Goal: Task Accomplishment & Management: Use online tool/utility

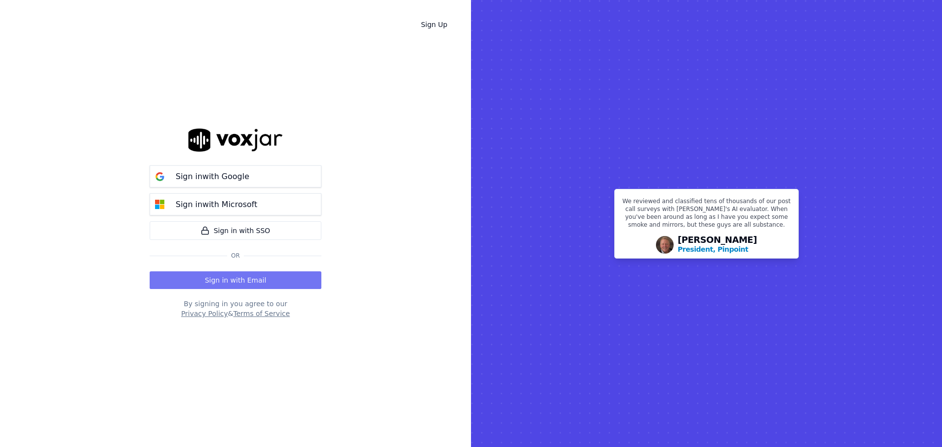
click at [259, 278] on button "Sign in with Email" at bounding box center [236, 280] width 172 height 18
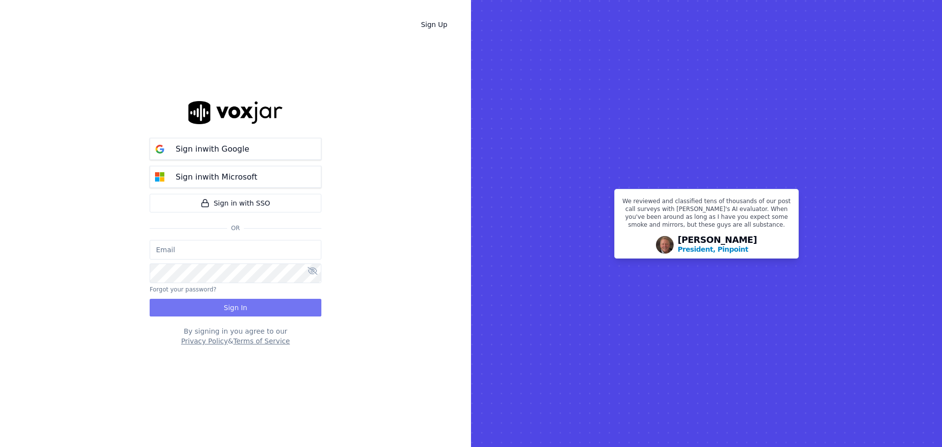
type input "bbradley@thirtyonefundraising.com"
click at [238, 309] on button "Sign In" at bounding box center [236, 308] width 172 height 18
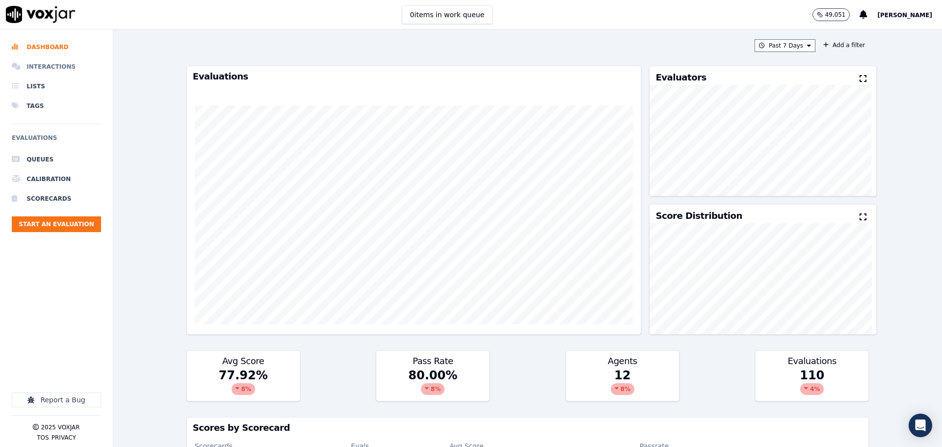
click at [42, 63] on li "Interactions" at bounding box center [56, 67] width 89 height 20
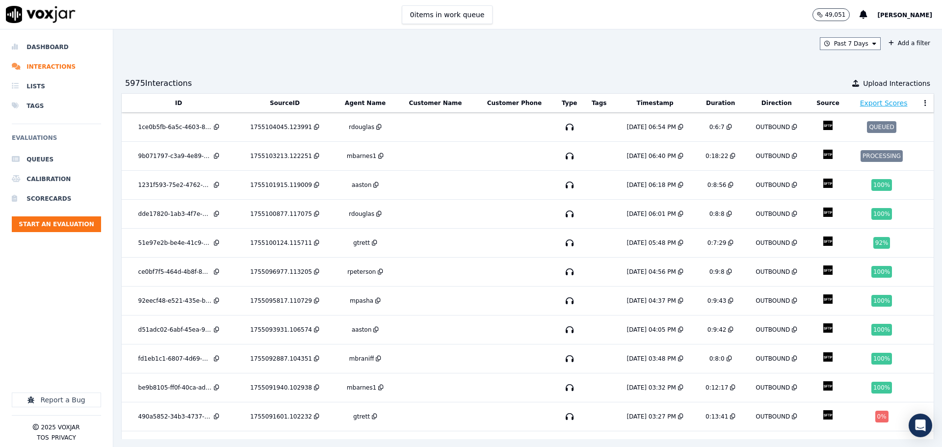
click at [842, 34] on div "Past 7 Days Add a filter 5975 Interaction s Upload Interactions ID SourceID Age…" at bounding box center [527, 238] width 829 height 418
click at [841, 45] on button "Past 7 Days" at bounding box center [850, 43] width 61 height 13
click at [836, 72] on div "Today" at bounding box center [846, 74] width 20 height 8
click at [857, 164] on button "Add" at bounding box center [866, 157] width 19 height 16
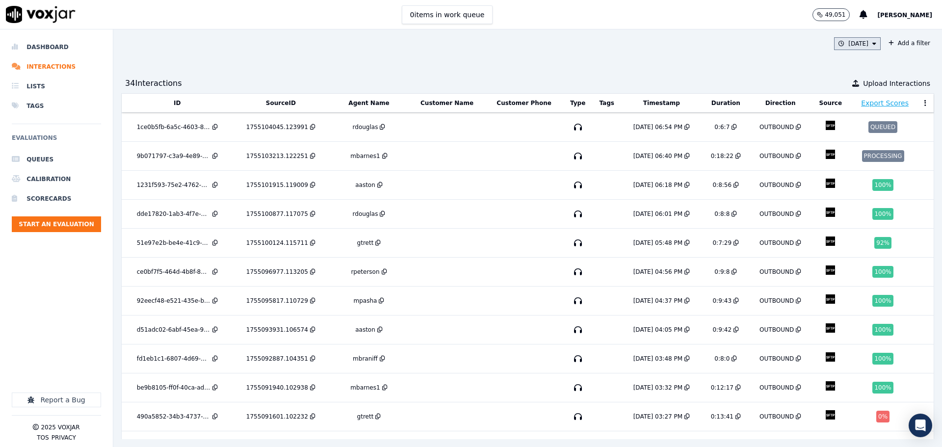
drag, startPoint x: 836, startPoint y: 42, endPoint x: 841, endPoint y: 47, distance: 6.6
click at [839, 42] on button "Today" at bounding box center [857, 43] width 47 height 13
click at [857, 164] on button "Add" at bounding box center [866, 157] width 19 height 16
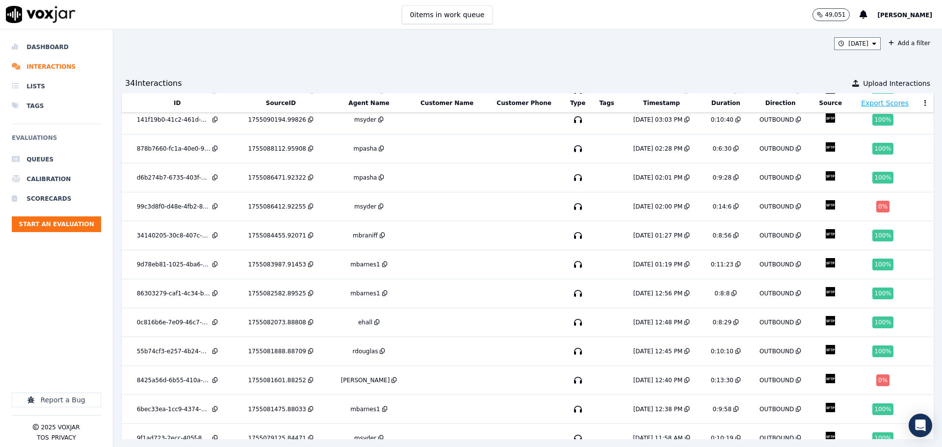
scroll to position [664, 0]
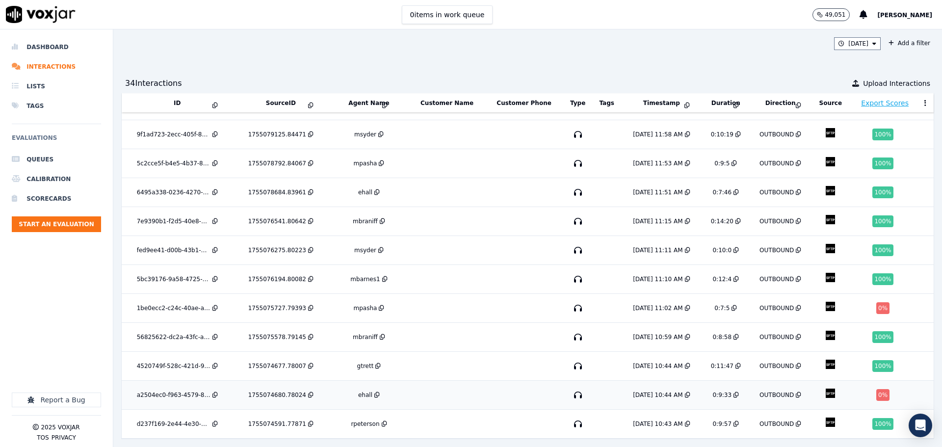
click at [412, 381] on td at bounding box center [447, 395] width 76 height 29
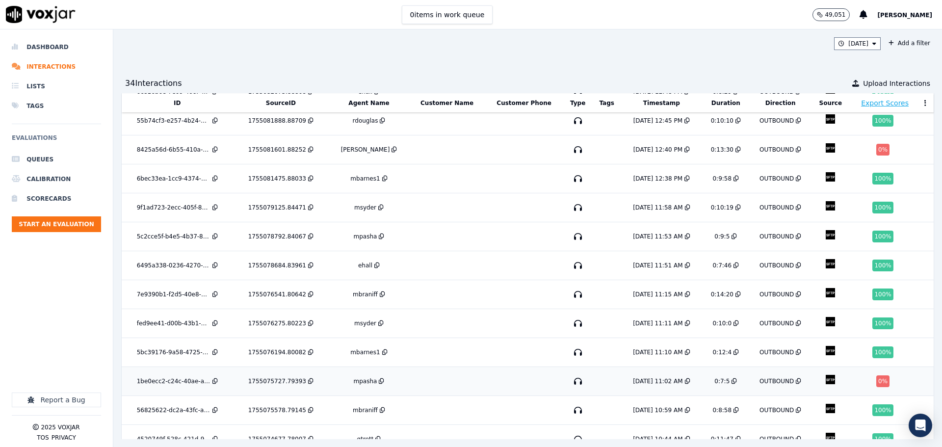
scroll to position [517, 0]
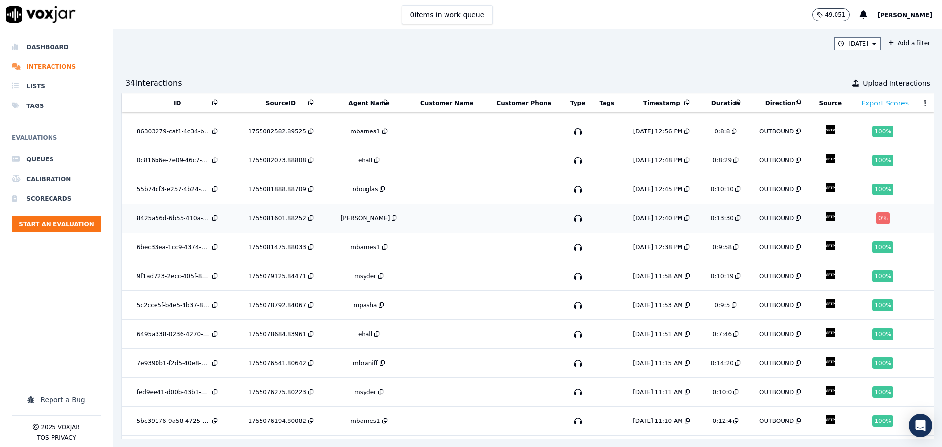
click at [485, 209] on td at bounding box center [524, 218] width 78 height 29
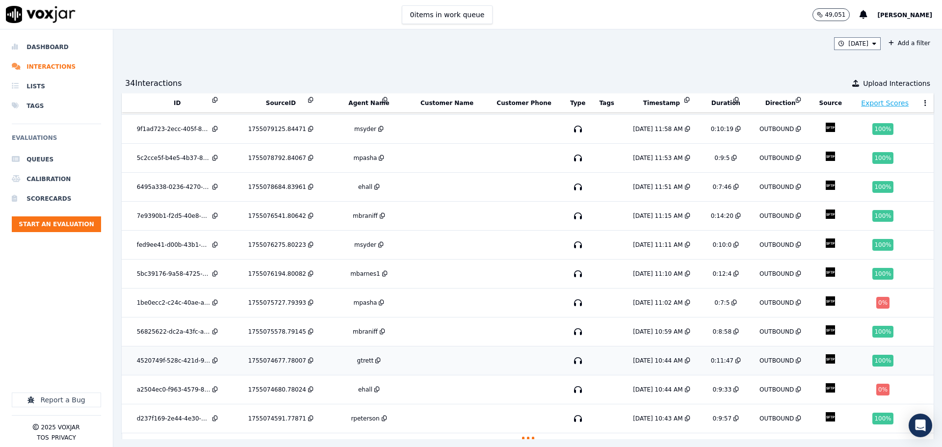
scroll to position [664, 0]
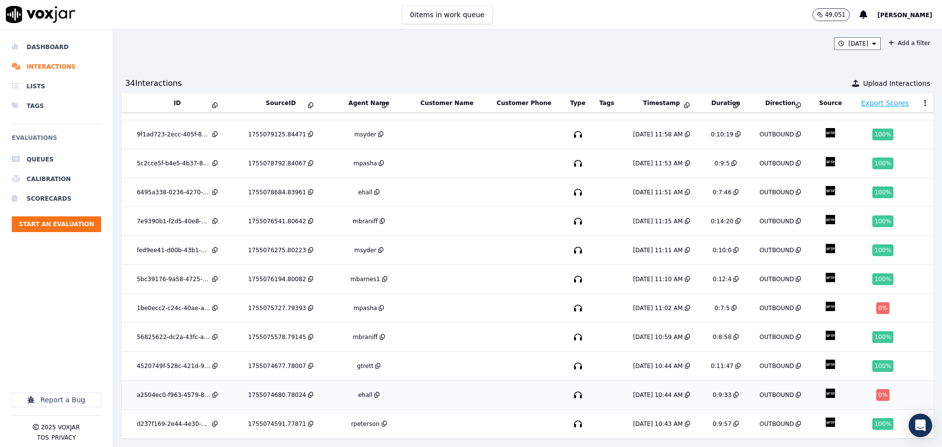
click at [427, 381] on td at bounding box center [447, 395] width 76 height 29
click at [516, 294] on td at bounding box center [524, 308] width 78 height 29
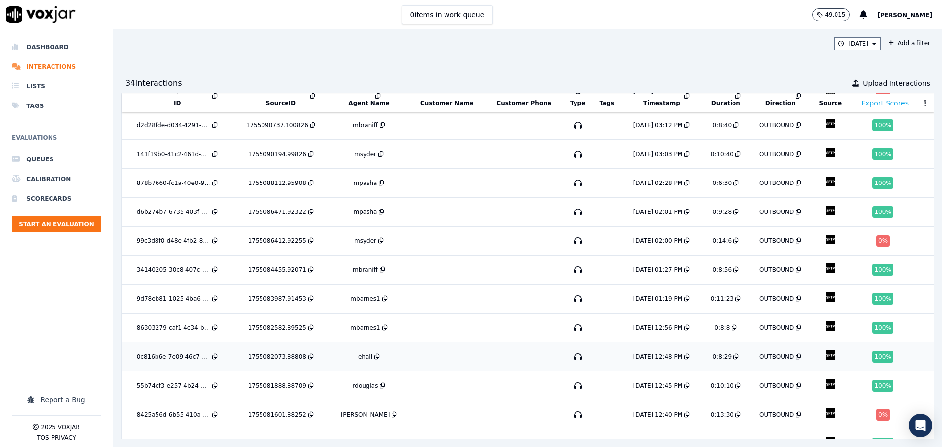
scroll to position [369, 0]
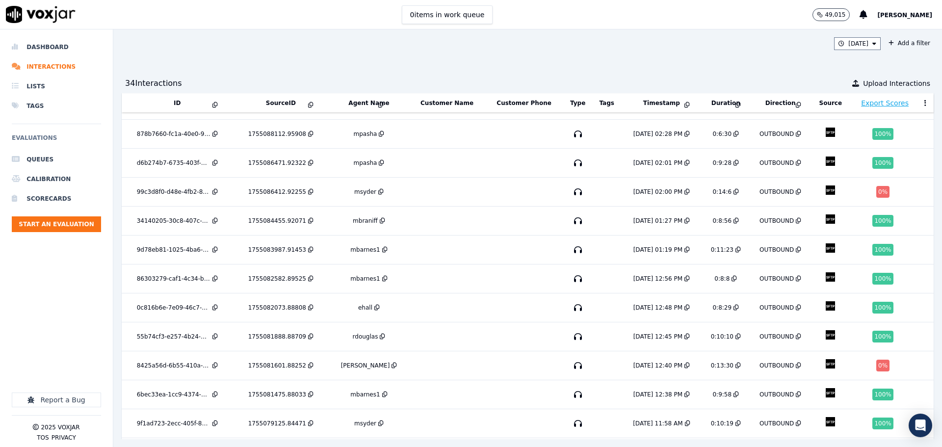
click at [589, 50] on div "Today Add a filter 34 Interaction s Upload Interactions ID SourceID Agent Name …" at bounding box center [527, 238] width 829 height 418
click at [485, 351] on td at bounding box center [524, 365] width 78 height 29
click at [485, 187] on td at bounding box center [524, 192] width 78 height 29
click at [409, 357] on td at bounding box center [447, 365] width 76 height 29
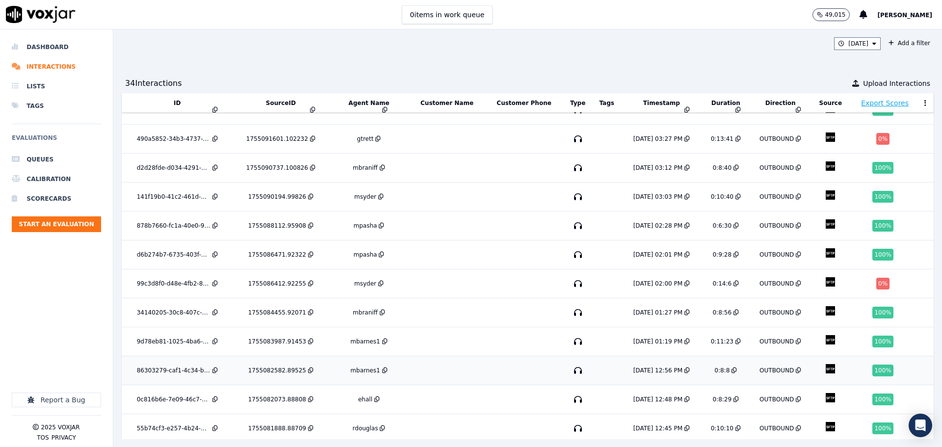
scroll to position [124, 0]
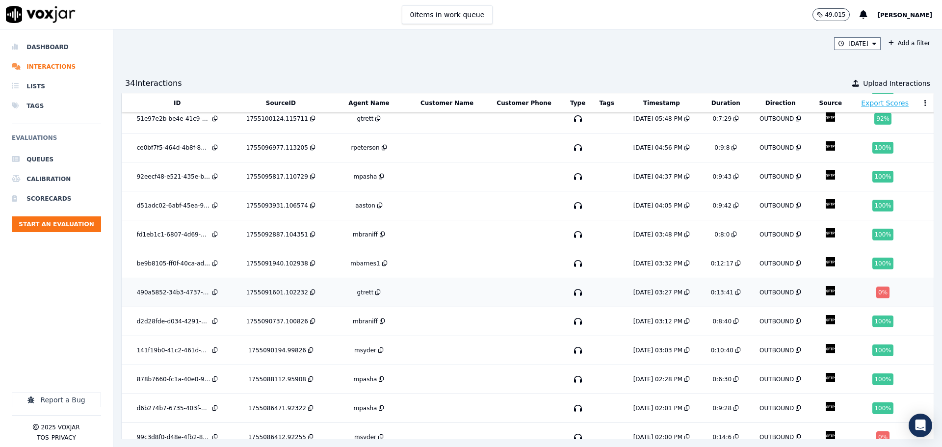
click at [444, 283] on td at bounding box center [447, 292] width 76 height 29
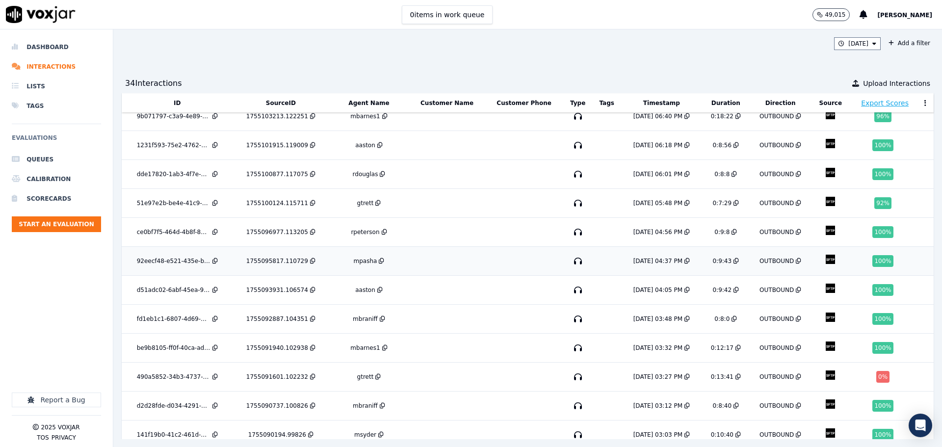
scroll to position [0, 0]
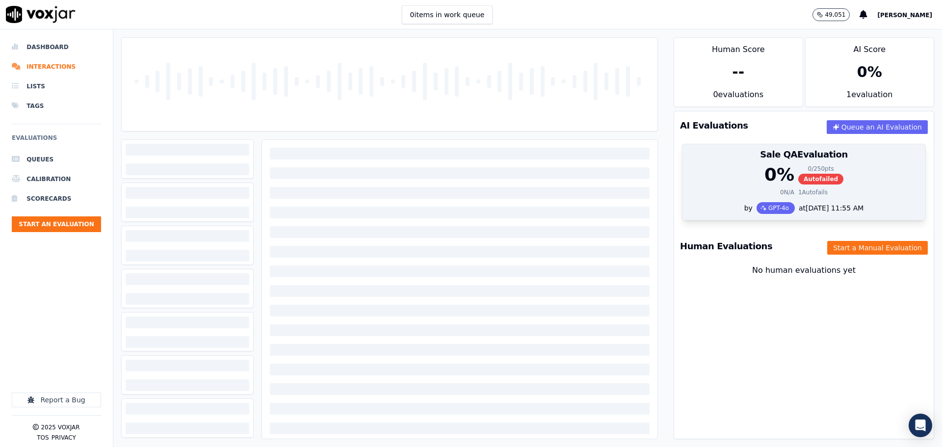
click at [752, 182] on div "0 % 0 / 250 pts Autofailed" at bounding box center [803, 175] width 231 height 20
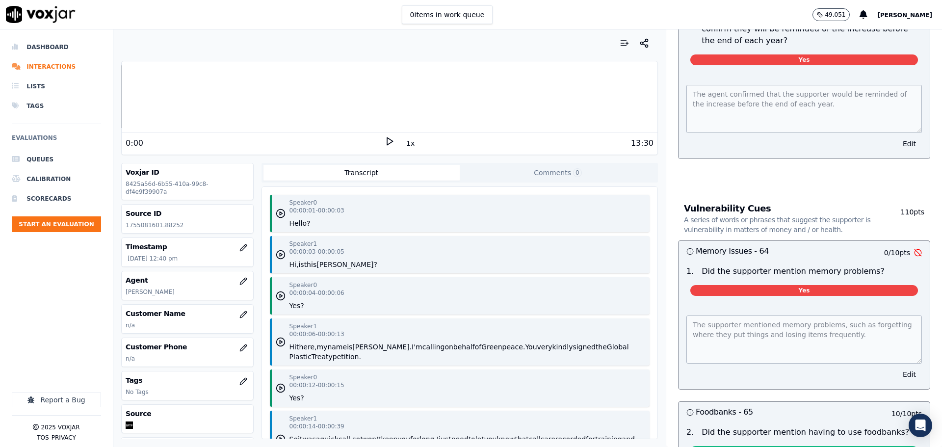
scroll to position [141, 0]
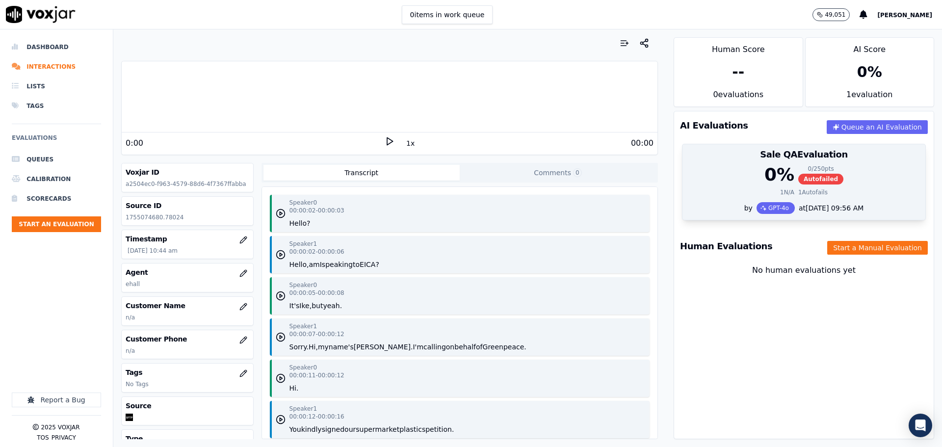
click at [706, 181] on div "0 % 0 / 250 pts Autofailed" at bounding box center [803, 175] width 231 height 20
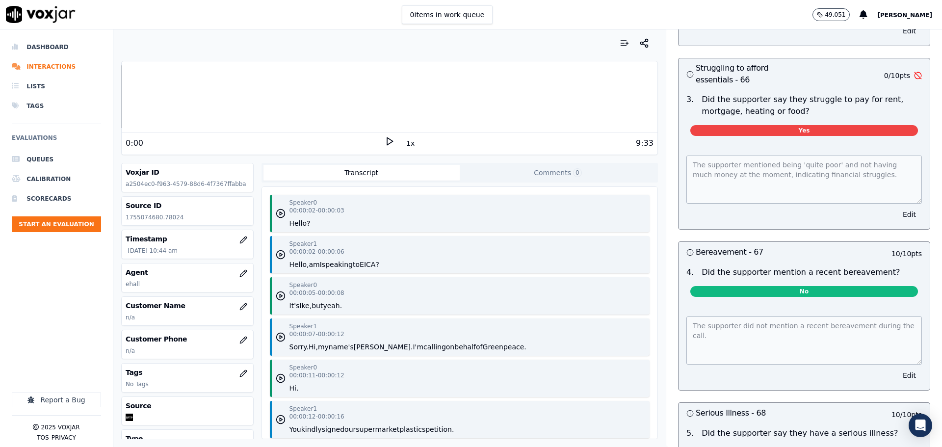
scroll to position [2900, 0]
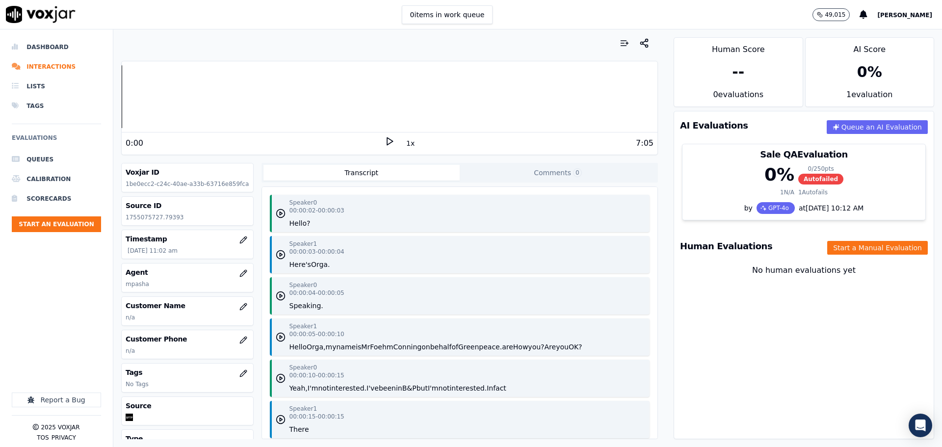
click at [813, 179] on span "Autofailed" at bounding box center [820, 179] width 45 height 11
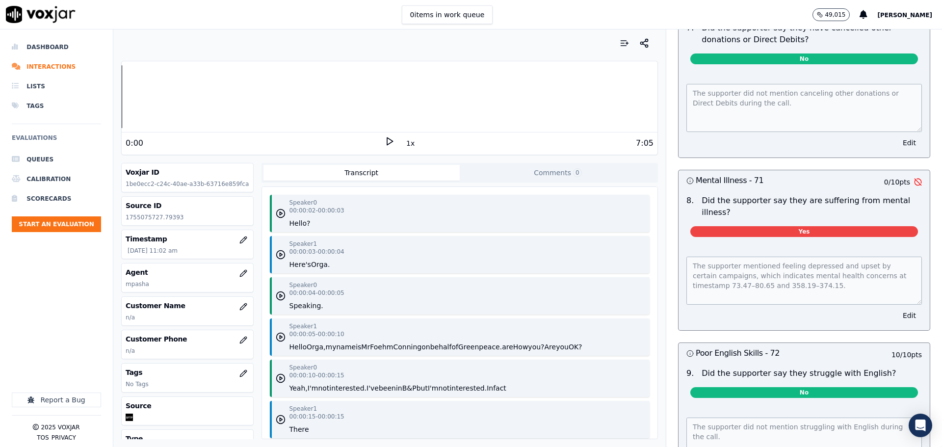
scroll to position [3633, 0]
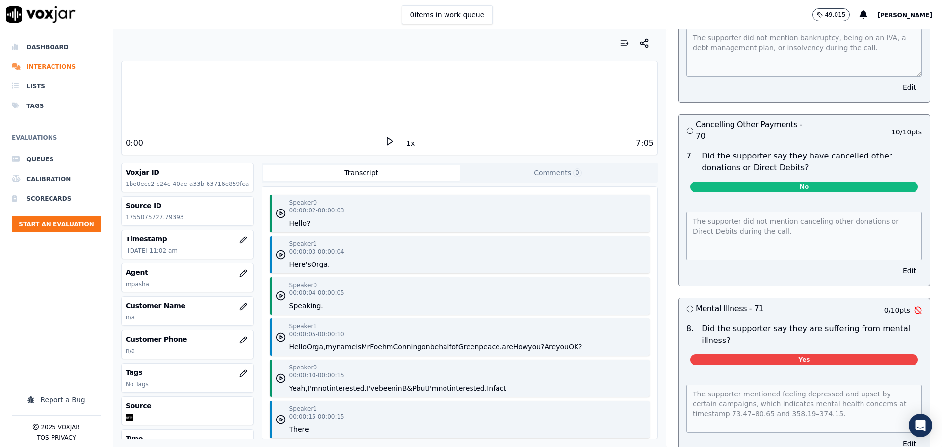
click at [567, 270] on div "Speaker 1 00:00:03 - 00:00:04 Here's Orga." at bounding box center [460, 254] width 380 height 37
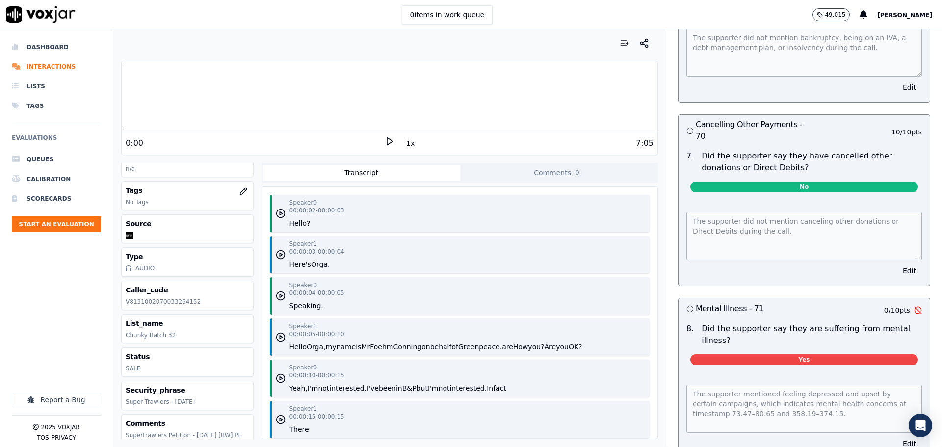
scroll to position [1414, 0]
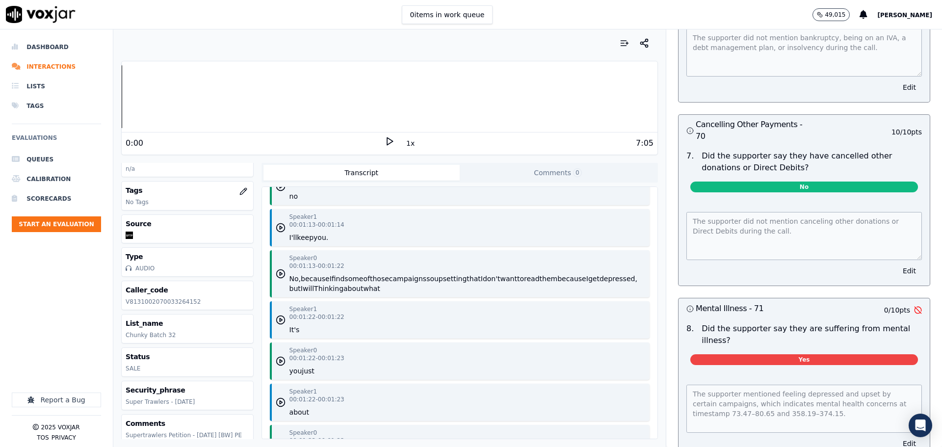
click at [541, 279] on div "Speaker 0 00:01:13 - 00:01:22 No, because I find some of those campaigns so ups…" at bounding box center [467, 273] width 356 height 39
click at [307, 242] on button "keep" at bounding box center [305, 238] width 17 height 10
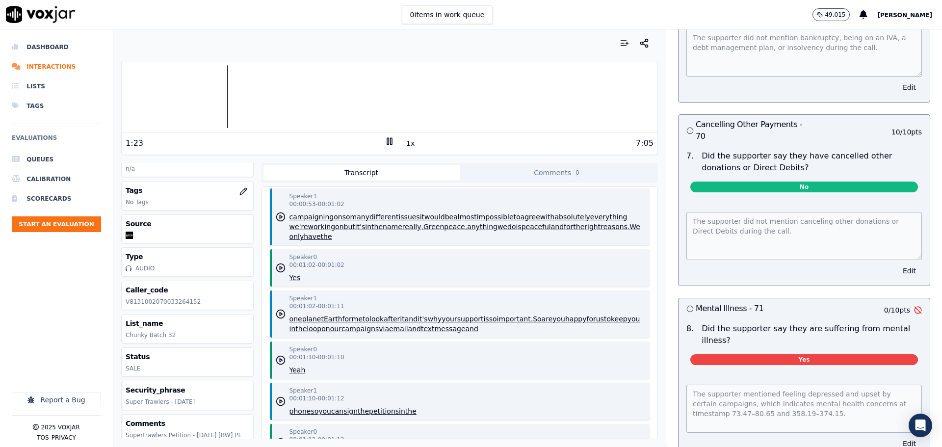
scroll to position [1071, 0]
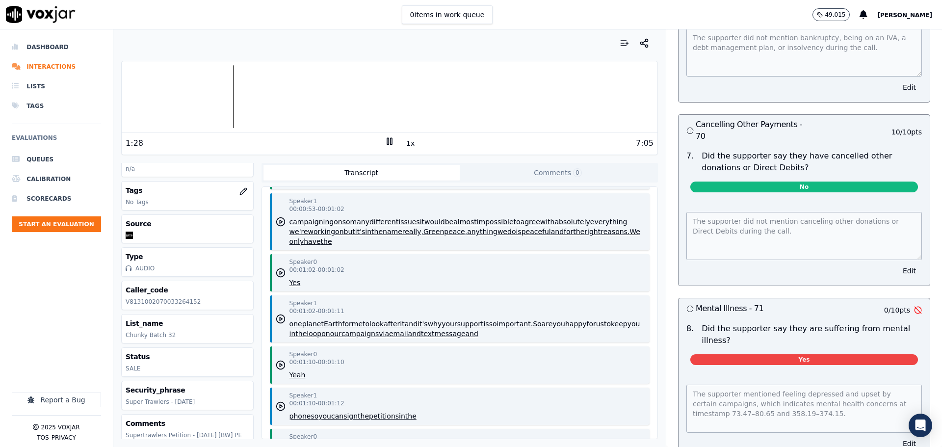
click at [366, 236] on button "in" at bounding box center [368, 232] width 6 height 10
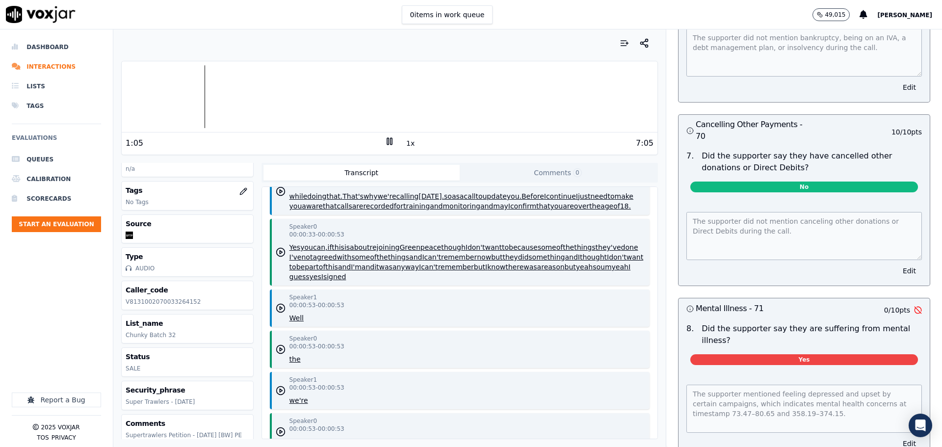
scroll to position [826, 0]
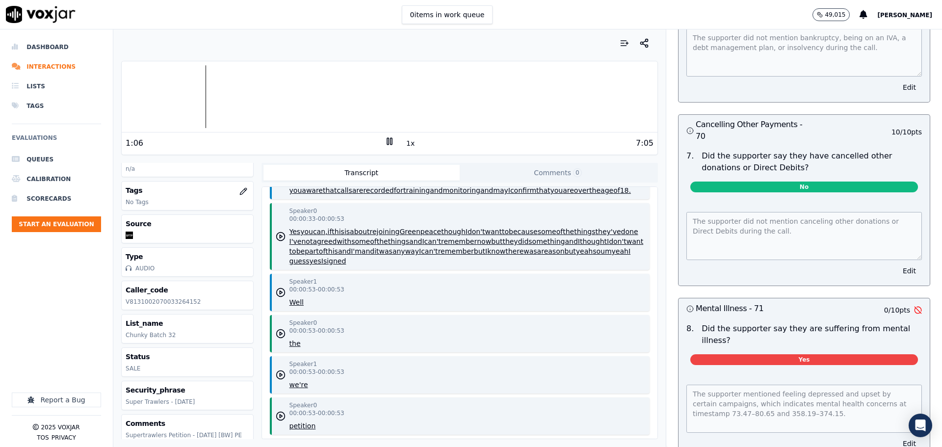
click at [392, 270] on div "Speaker 0 00:00:33 - 00:00:53 Yes you can, if this is about rejoining Greenpeac…" at bounding box center [460, 236] width 380 height 67
click at [319, 256] on button "part" at bounding box center [312, 251] width 14 height 10
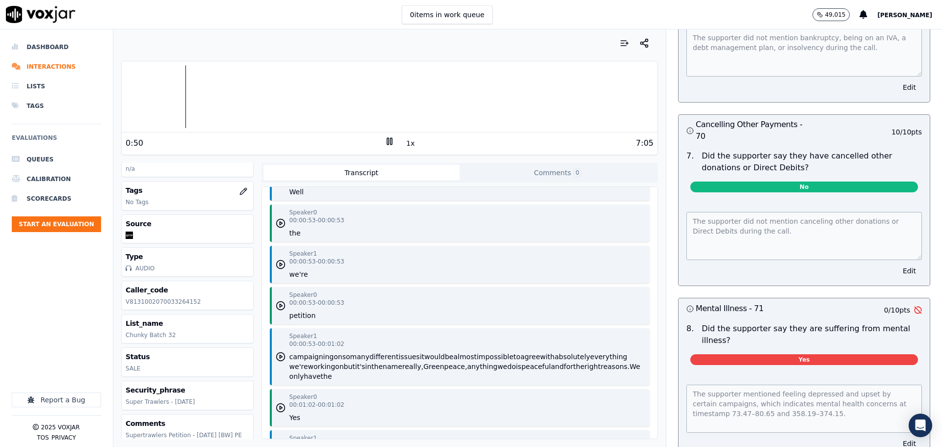
scroll to position [1022, 0]
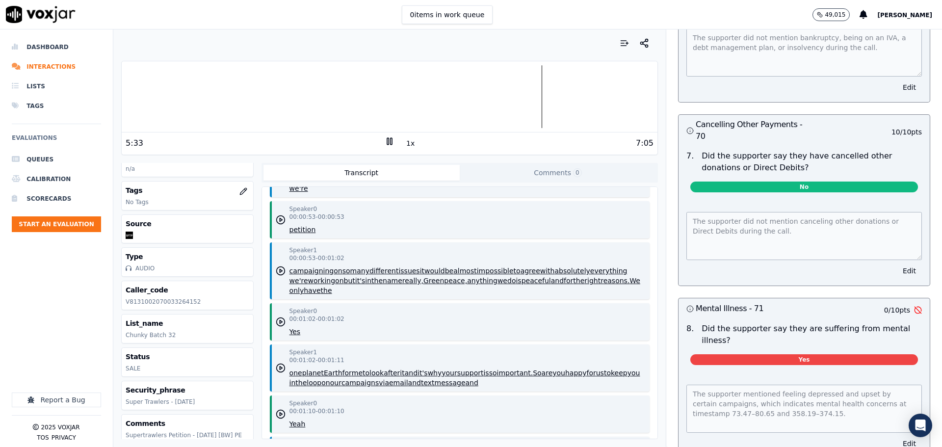
click at [557, 109] on div at bounding box center [390, 96] width 536 height 63
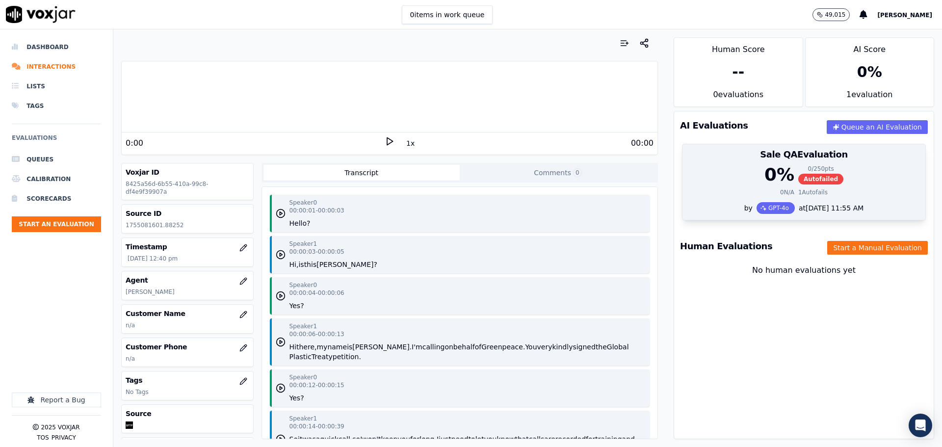
click at [706, 168] on div "0 % 0 / 250 pts Autofailed" at bounding box center [803, 175] width 231 height 20
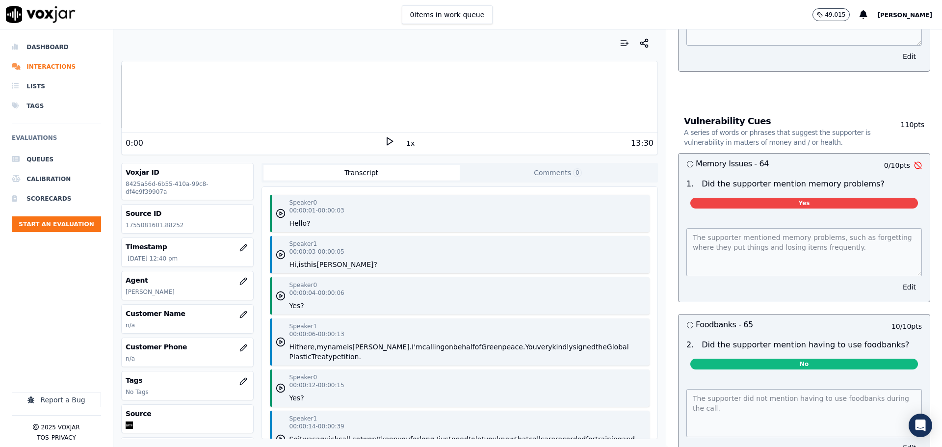
scroll to position [2597, 0]
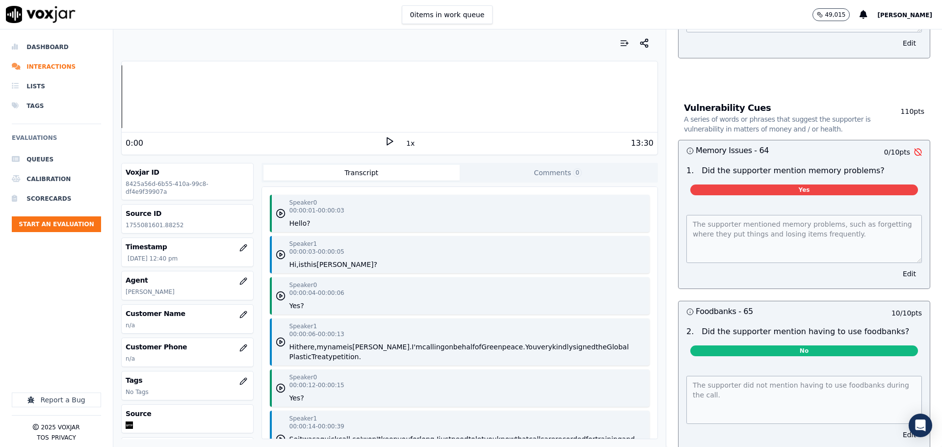
click at [503, 250] on div "Speaker 1 00:00:03 - 00:00:05 Hi, is this Leslie?" at bounding box center [460, 254] width 380 height 37
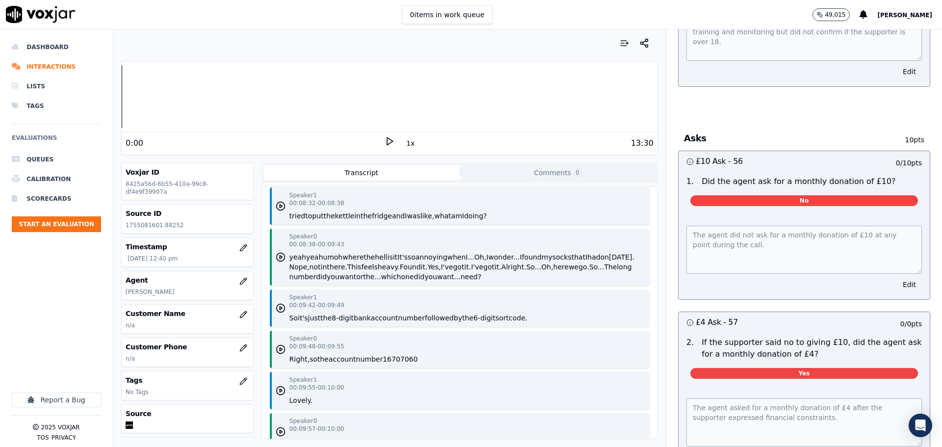
scroll to position [74, 0]
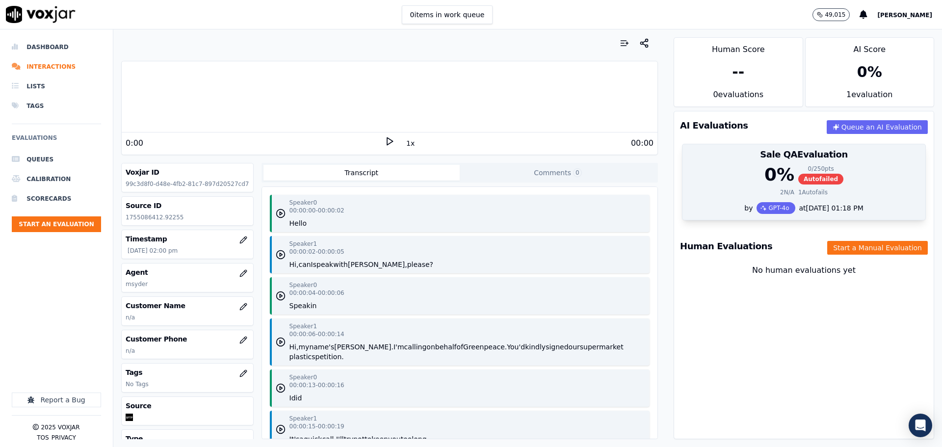
click at [718, 178] on div "0 % 0 / 250 pts Autofailed" at bounding box center [803, 175] width 231 height 20
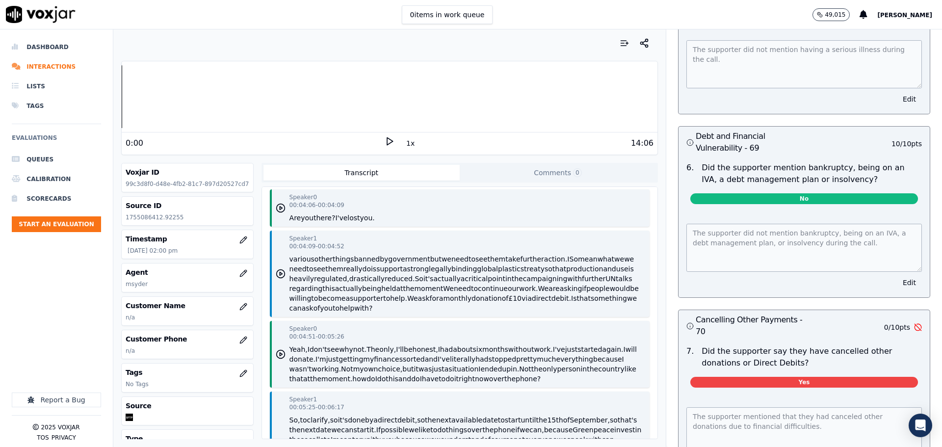
scroll to position [1619, 0]
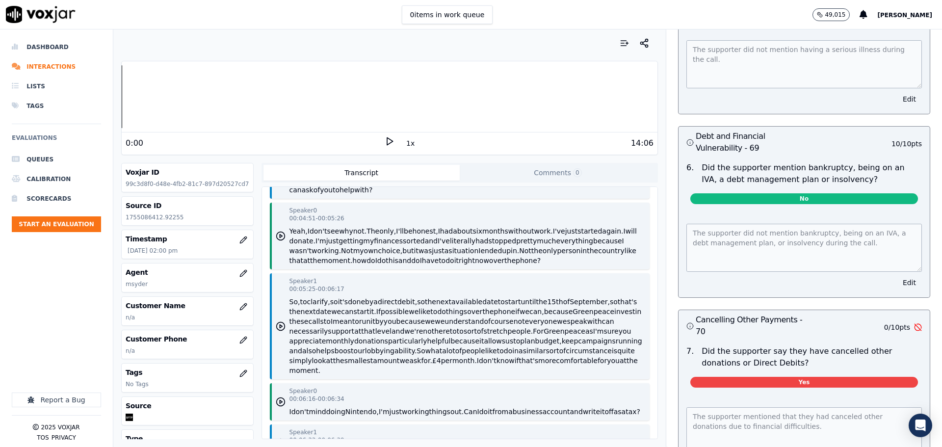
click at [435, 236] on button "honest," at bounding box center [426, 231] width 26 height 10
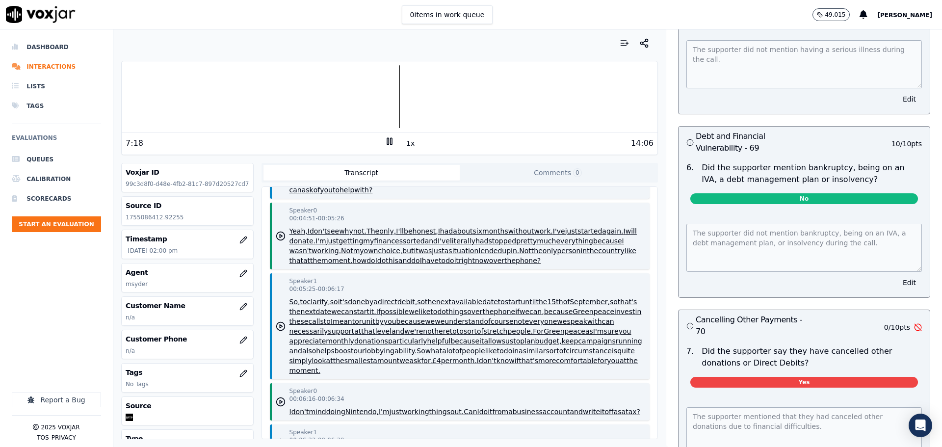
click at [386, 142] on icon at bounding box center [390, 141] width 10 height 10
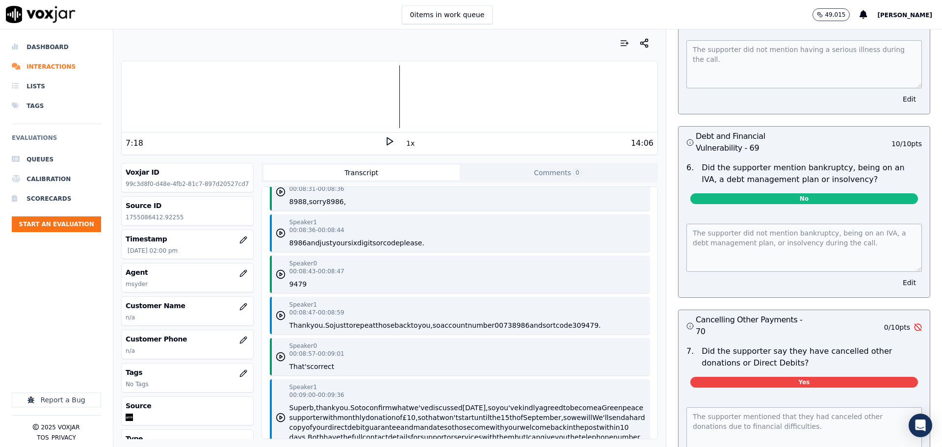
scroll to position [4072, 0]
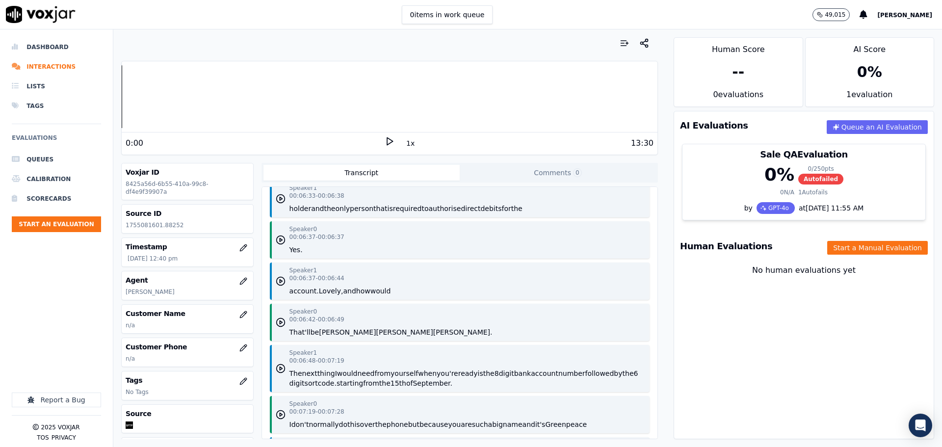
scroll to position [3631, 0]
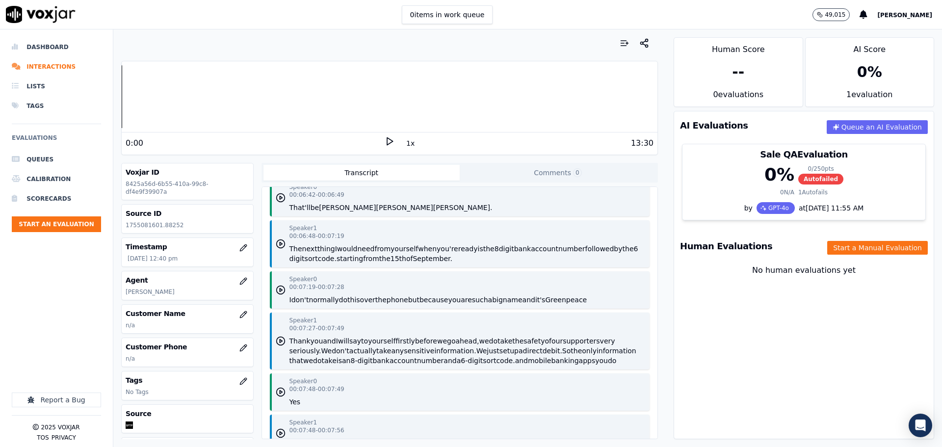
click at [403, 254] on button "yourself" at bounding box center [404, 249] width 27 height 10
click at [417, 346] on button "before" at bounding box center [426, 341] width 22 height 10
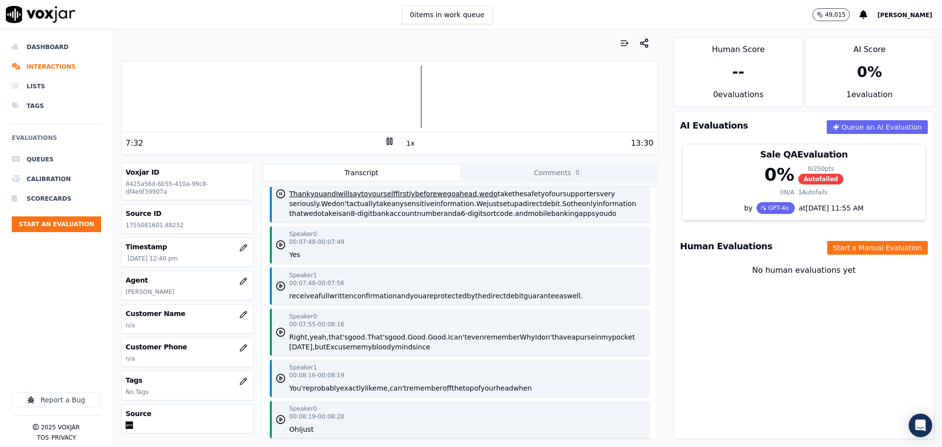
click at [382, 301] on button "confirmation" at bounding box center [375, 296] width 44 height 10
click at [384, 352] on div "Speaker 0 00:07:55 - 00:08:16 Right, yeah, that's good. That's good. Good. Good…" at bounding box center [467, 332] width 356 height 39
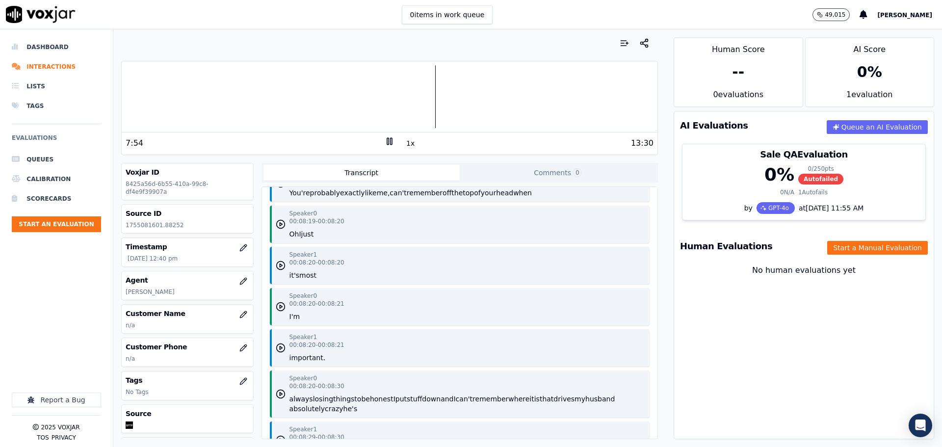
scroll to position [3974, 0]
click at [372, 156] on button "my" at bounding box center [366, 151] width 11 height 10
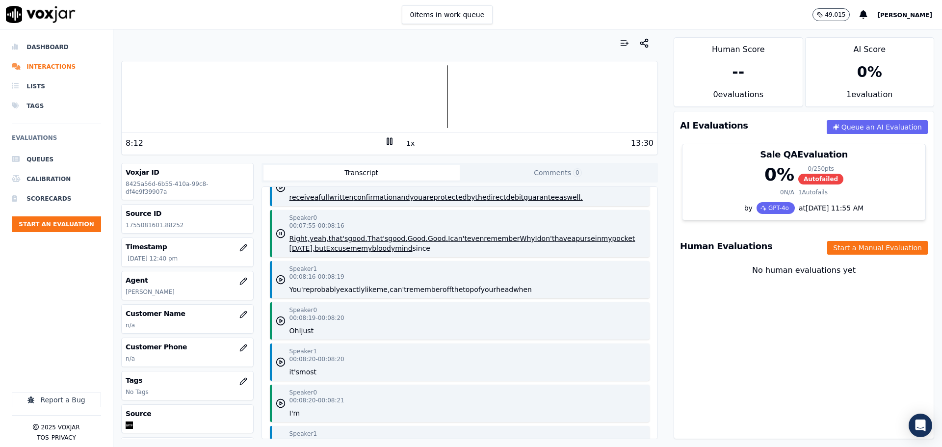
scroll to position [3876, 0]
click at [348, 244] on button "good." at bounding box center [357, 239] width 19 height 10
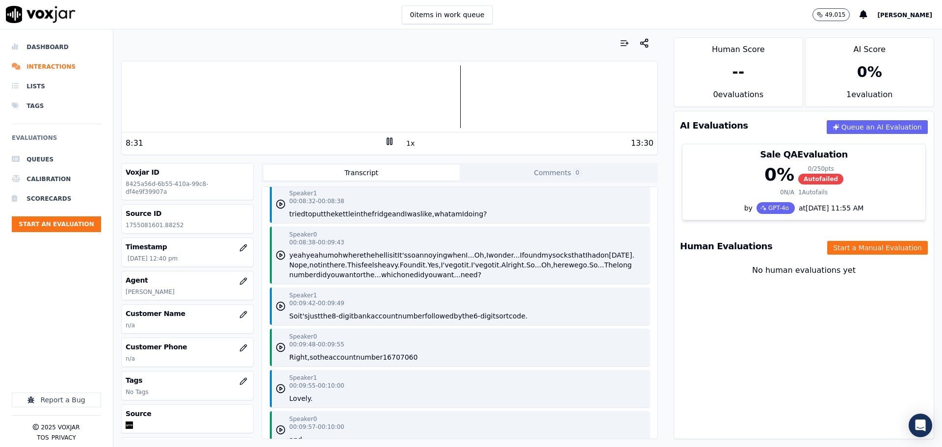
scroll to position [4514, 0]
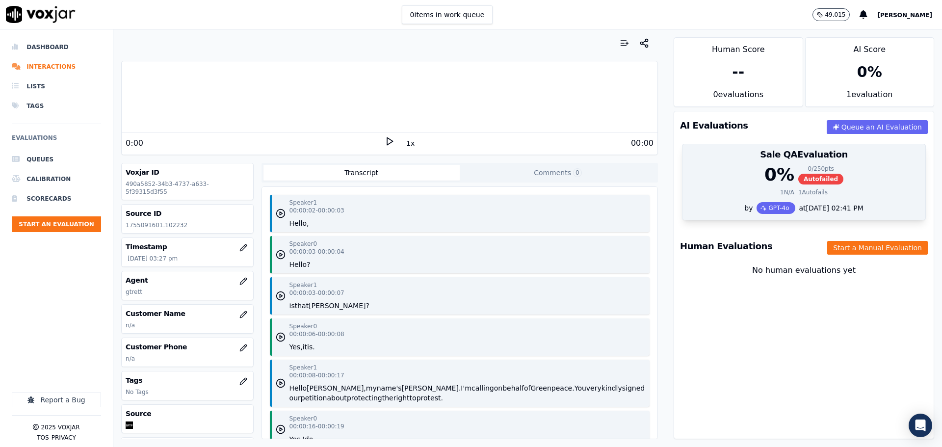
click at [701, 170] on div "0 % 0 / 250 pts Autofailed" at bounding box center [803, 175] width 231 height 20
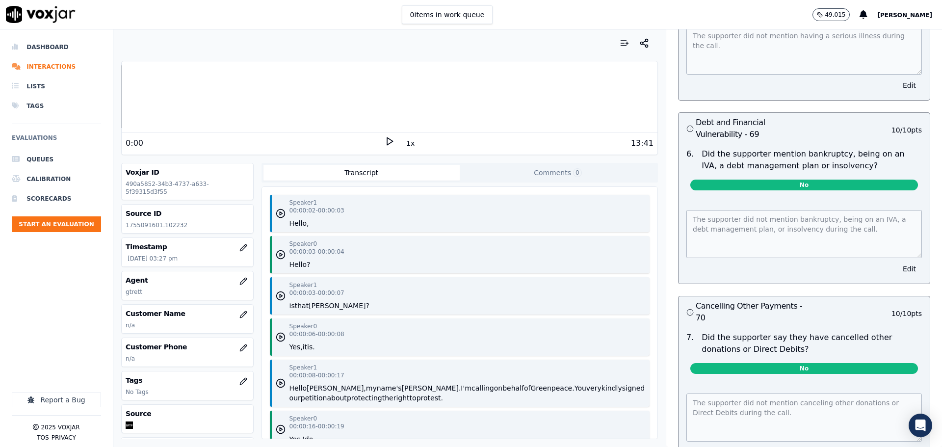
scroll to position [2839, 0]
